Goal: Information Seeking & Learning: Check status

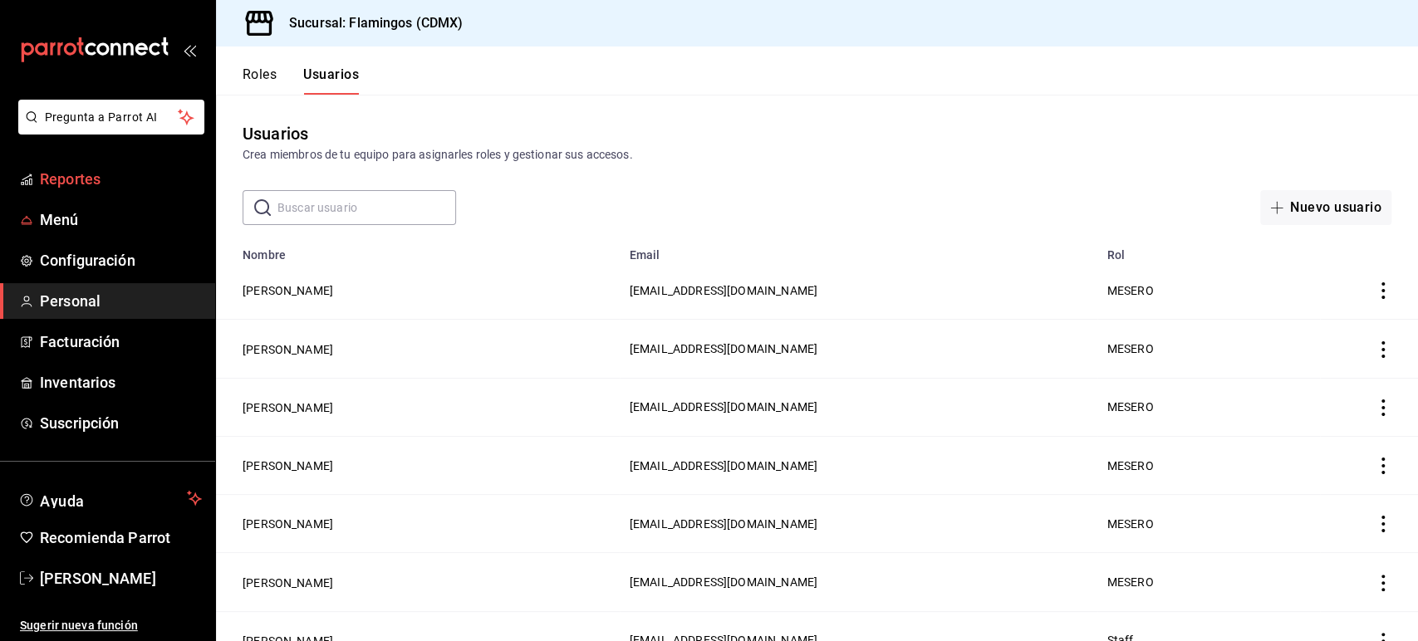
click at [96, 178] on span "Reportes" at bounding box center [121, 179] width 162 height 22
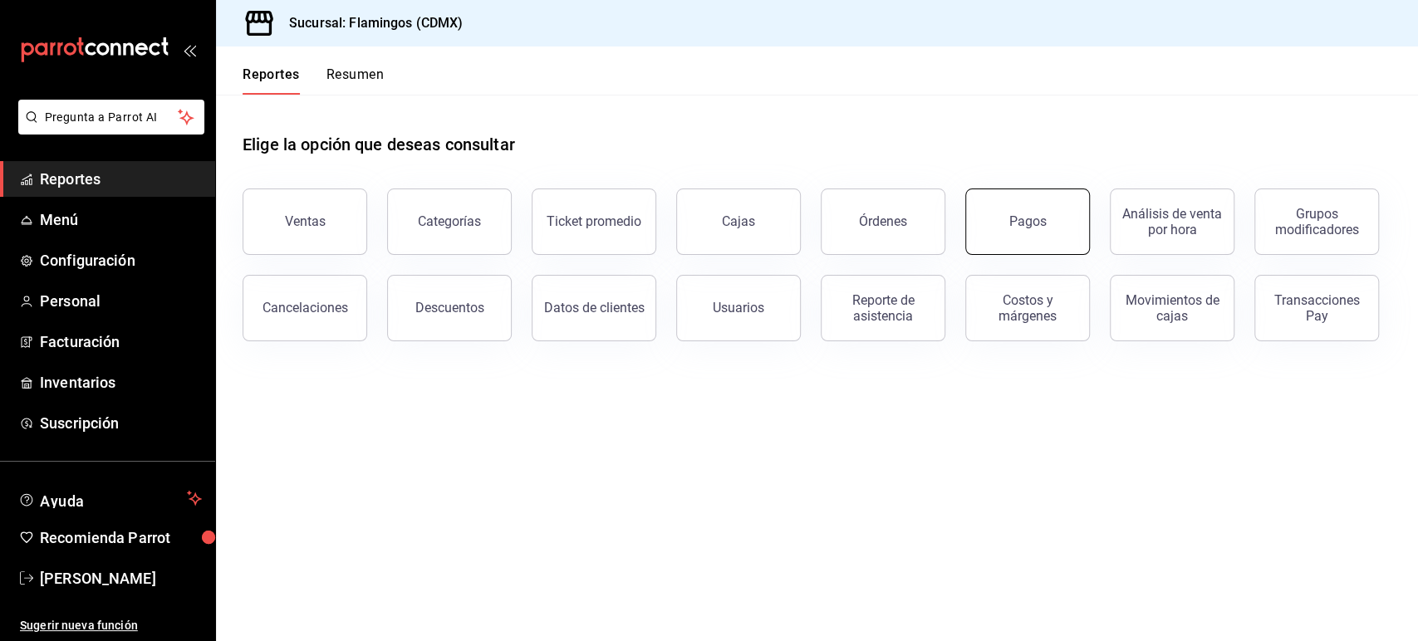
click at [1077, 253] on div "Pagos" at bounding box center [1017, 212] width 145 height 86
click at [1042, 240] on button "Pagos" at bounding box center [1027, 222] width 125 height 66
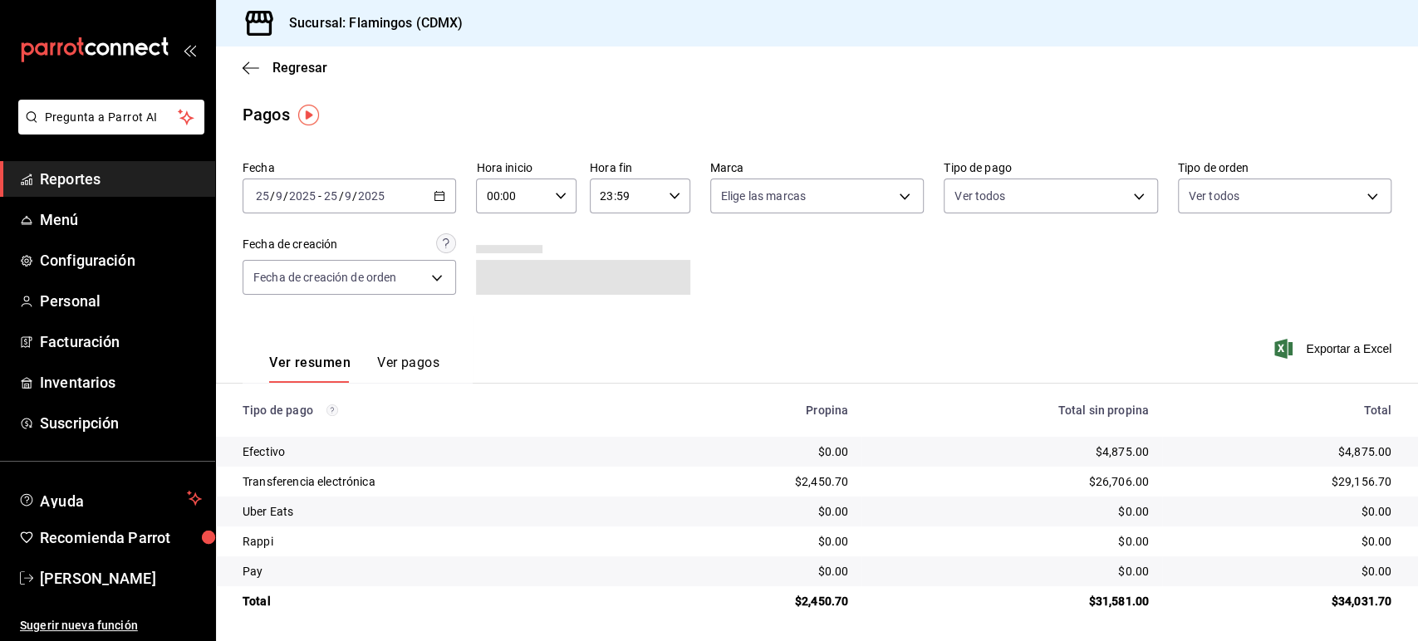
drag, startPoint x: 1417, startPoint y: 155, endPoint x: 1417, endPoint y: 257, distance: 102.2
click at [1417, 257] on div "Regresar Pagos Fecha [DATE] [DATE] - [DATE] [DATE] Hora inicio 00:00 Hora inici…" at bounding box center [817, 344] width 1202 height 595
click at [405, 203] on div "[DATE] [DATE] - [DATE] [DATE]" at bounding box center [350, 196] width 214 height 35
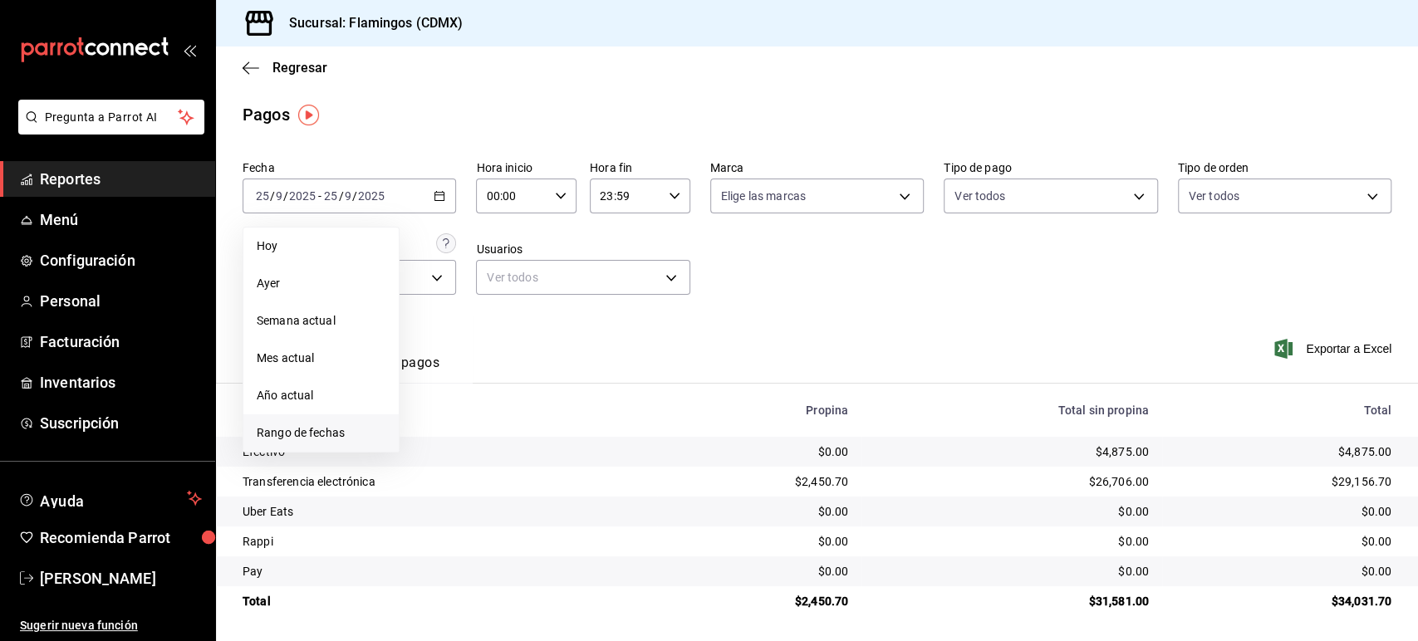
click at [337, 444] on li "Rango de fechas" at bounding box center [320, 433] width 155 height 37
click at [526, 381] on abbr "18" at bounding box center [522, 380] width 11 height 12
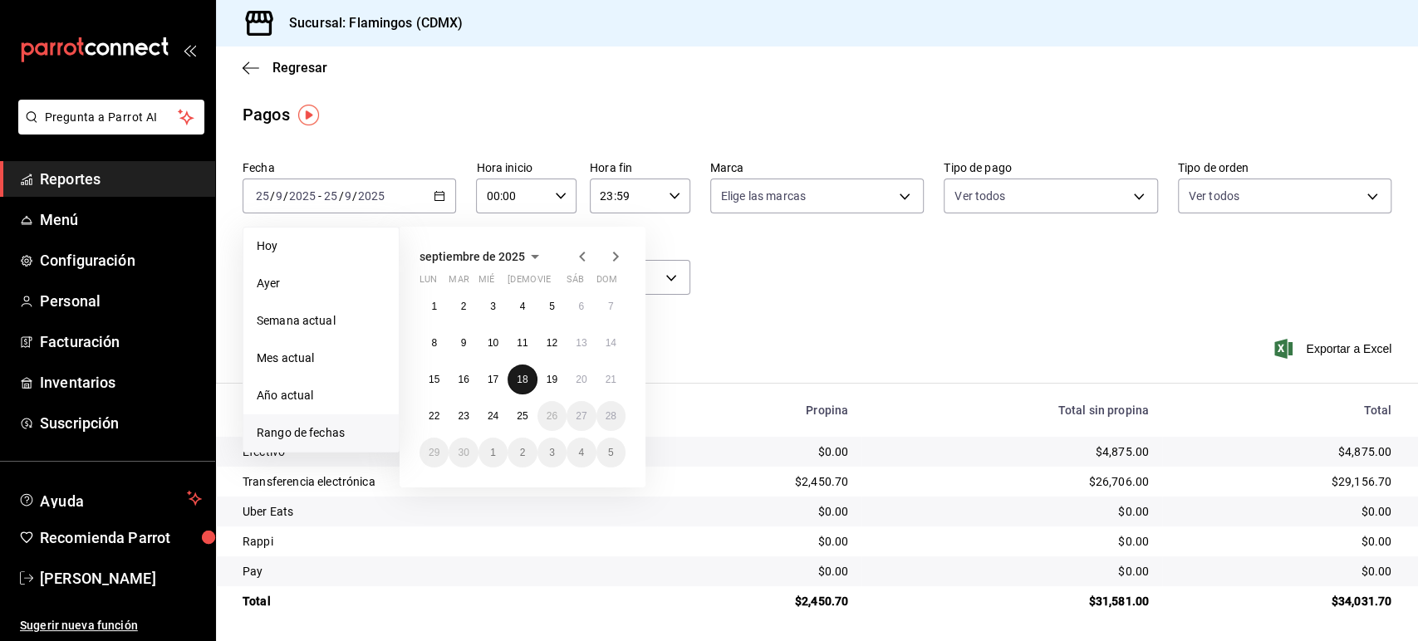
click at [526, 381] on abbr "18" at bounding box center [522, 380] width 11 height 12
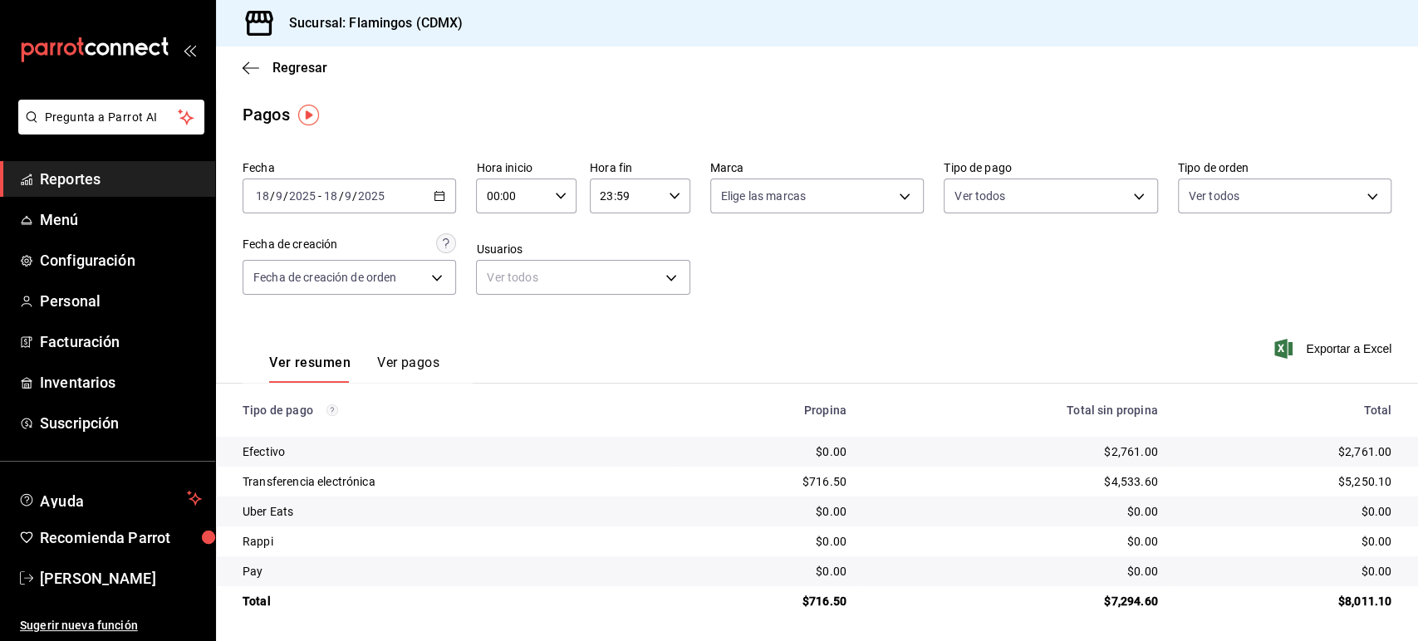
drag, startPoint x: 1417, startPoint y: 180, endPoint x: 1417, endPoint y: 297, distance: 117.1
click at [1417, 297] on div "Regresar Pagos Fecha [DATE] [DATE] - [DATE] [DATE] Hora inicio 00:00 Hora inici…" at bounding box center [817, 344] width 1202 height 595
click at [399, 199] on div "[DATE] [DATE] - [DATE] [DATE]" at bounding box center [350, 196] width 214 height 35
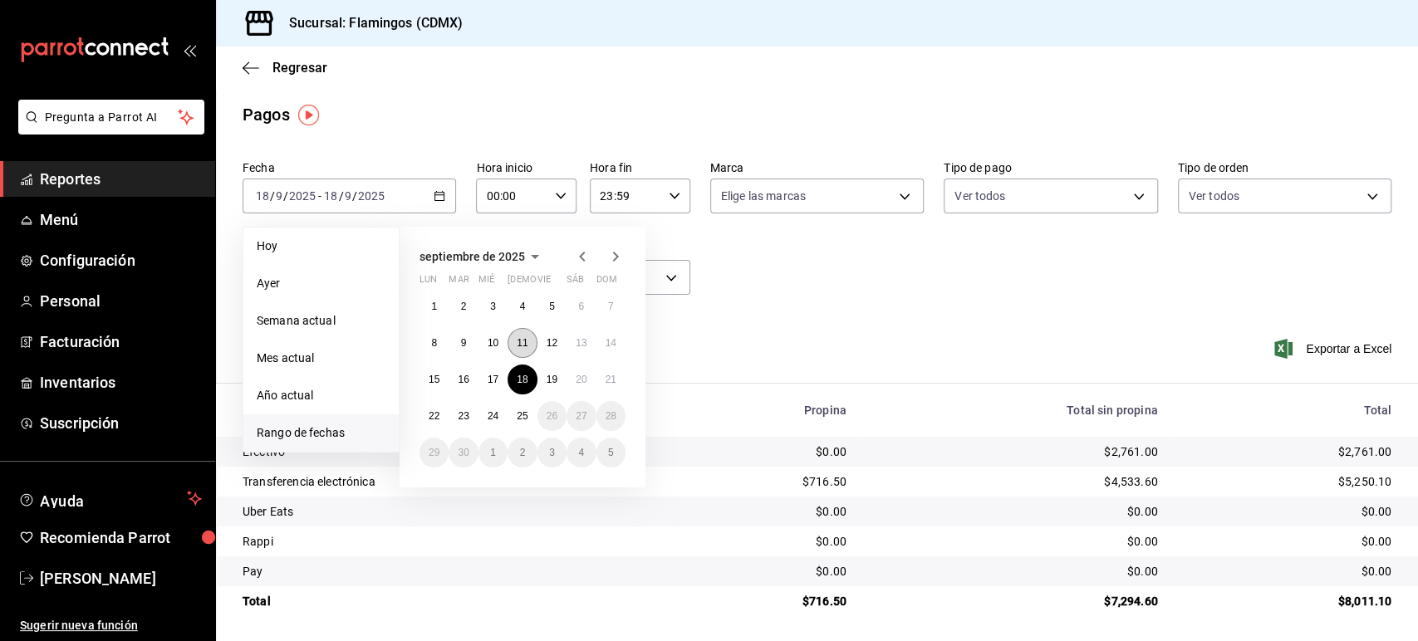
click at [518, 346] on abbr "11" at bounding box center [522, 343] width 11 height 12
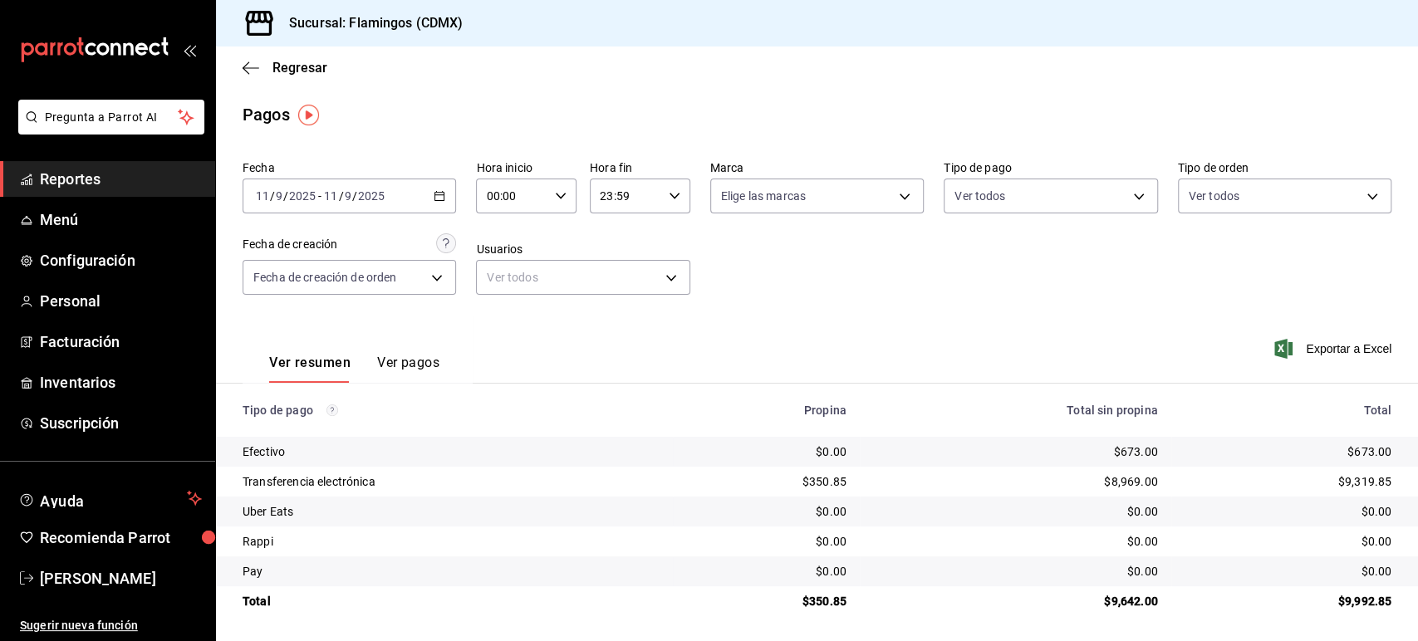
scroll to position [2, 0]
click at [438, 189] on icon "button" at bounding box center [440, 195] width 12 height 12
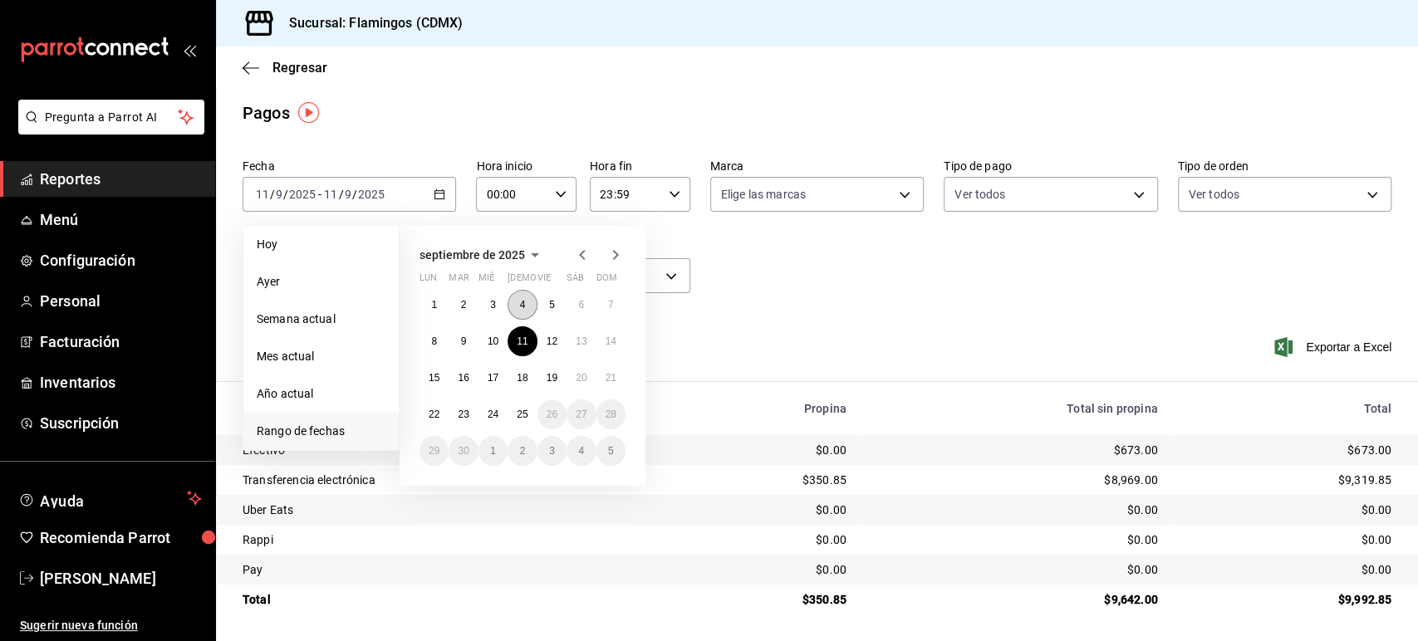
click at [516, 297] on button "4" at bounding box center [522, 305] width 29 height 30
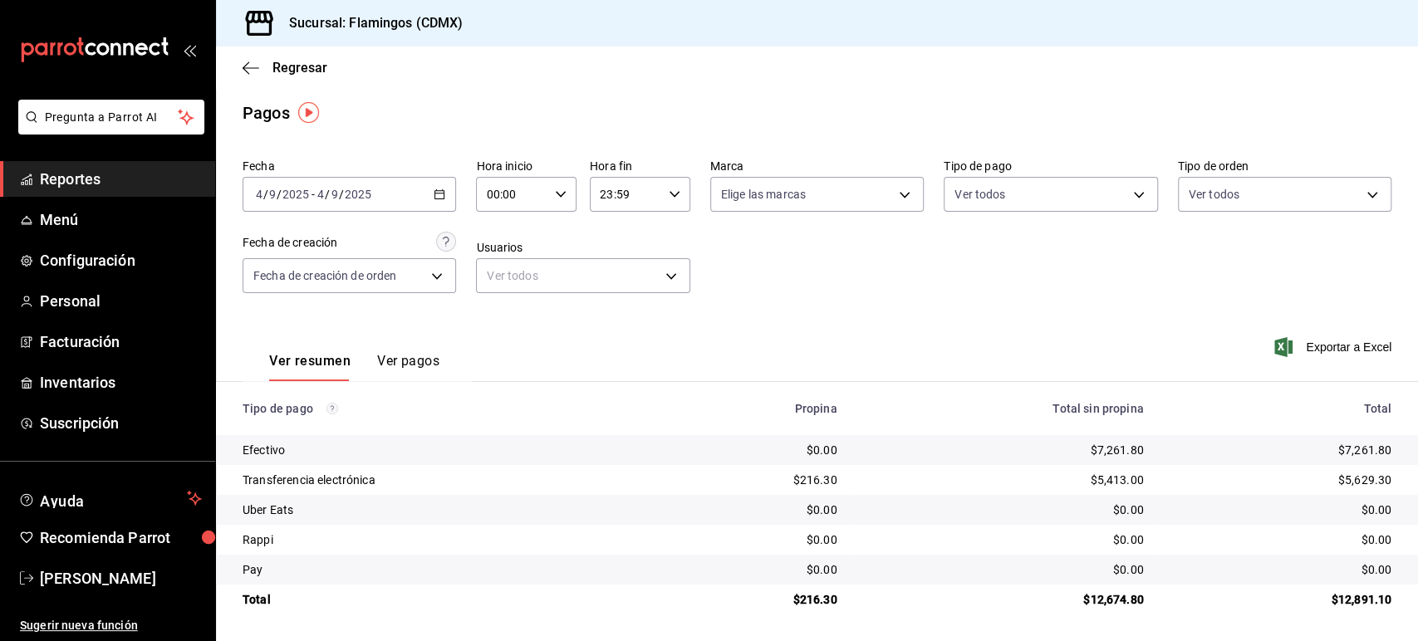
drag, startPoint x: 1417, startPoint y: 169, endPoint x: 1417, endPoint y: 233, distance: 64.0
click at [1417, 233] on div "Regresar Pagos Fecha [DATE] [DATE] - [DATE] [DATE] Hora inicio 00:00 Hora inici…" at bounding box center [817, 344] width 1202 height 595
click at [399, 204] on div "[DATE] [DATE] - [DATE] [DATE]" at bounding box center [350, 194] width 214 height 35
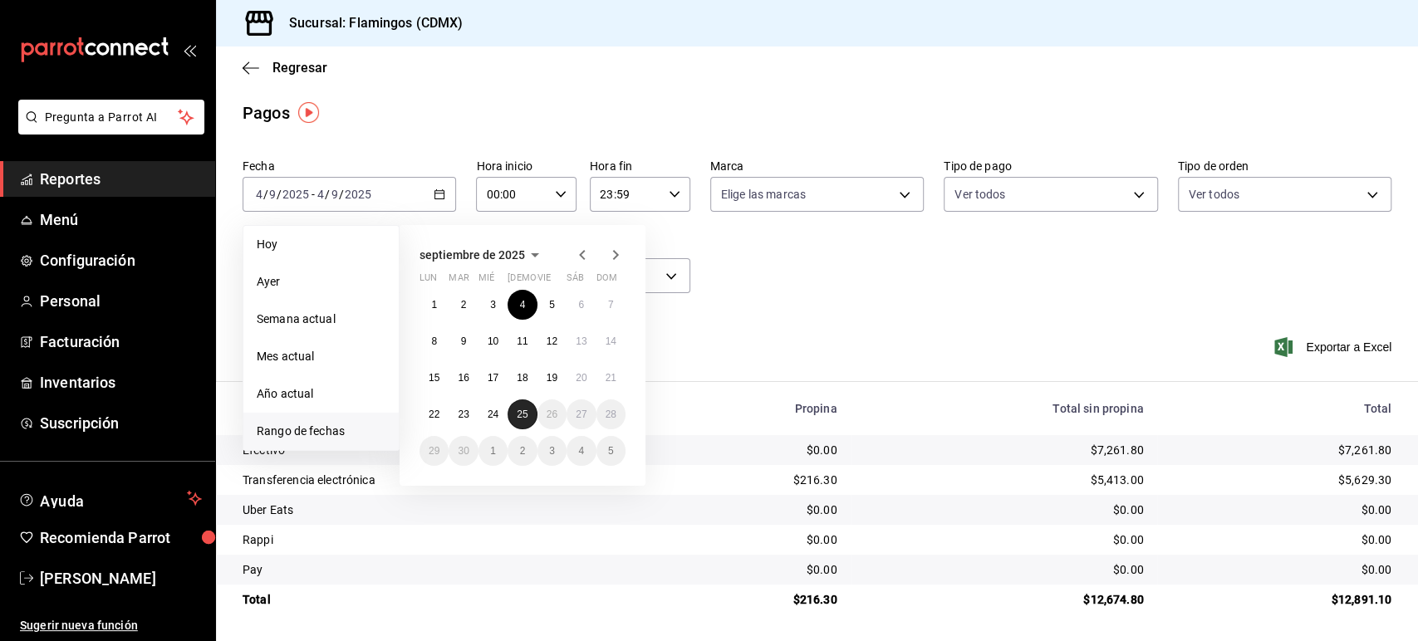
click at [526, 417] on abbr "25" at bounding box center [522, 415] width 11 height 12
